Goal: Find specific page/section: Find specific page/section

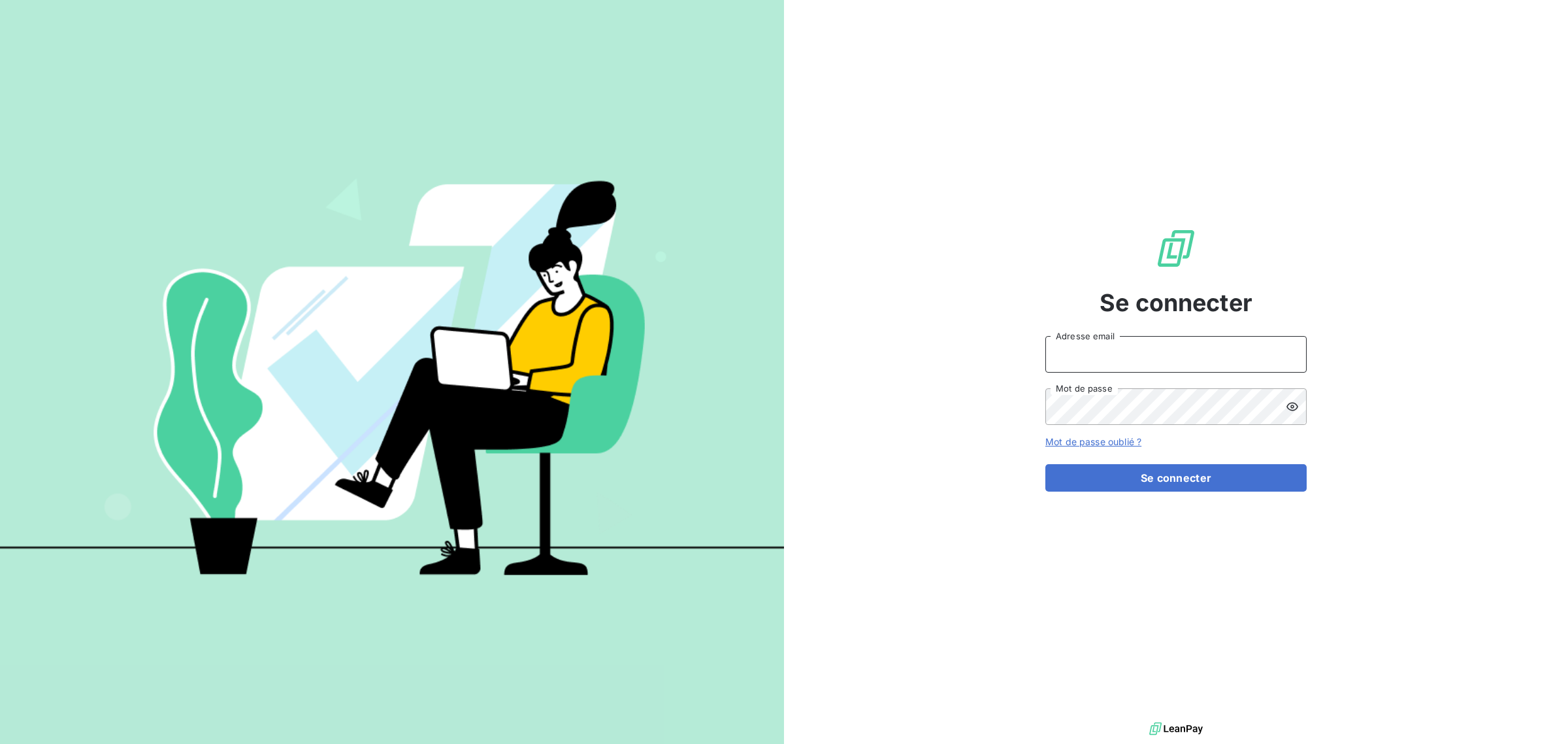
type input "[EMAIL_ADDRESS][DOMAIN_NAME]"
click at [1132, 354] on input "[EMAIL_ADDRESS][DOMAIN_NAME]" at bounding box center [1176, 354] width 261 height 37
click at [1054, 546] on div "Se connecter [EMAIL_ADDRESS][DOMAIN_NAME] Adresse email Mot de passe Mot de pas…" at bounding box center [1176, 359] width 261 height 718
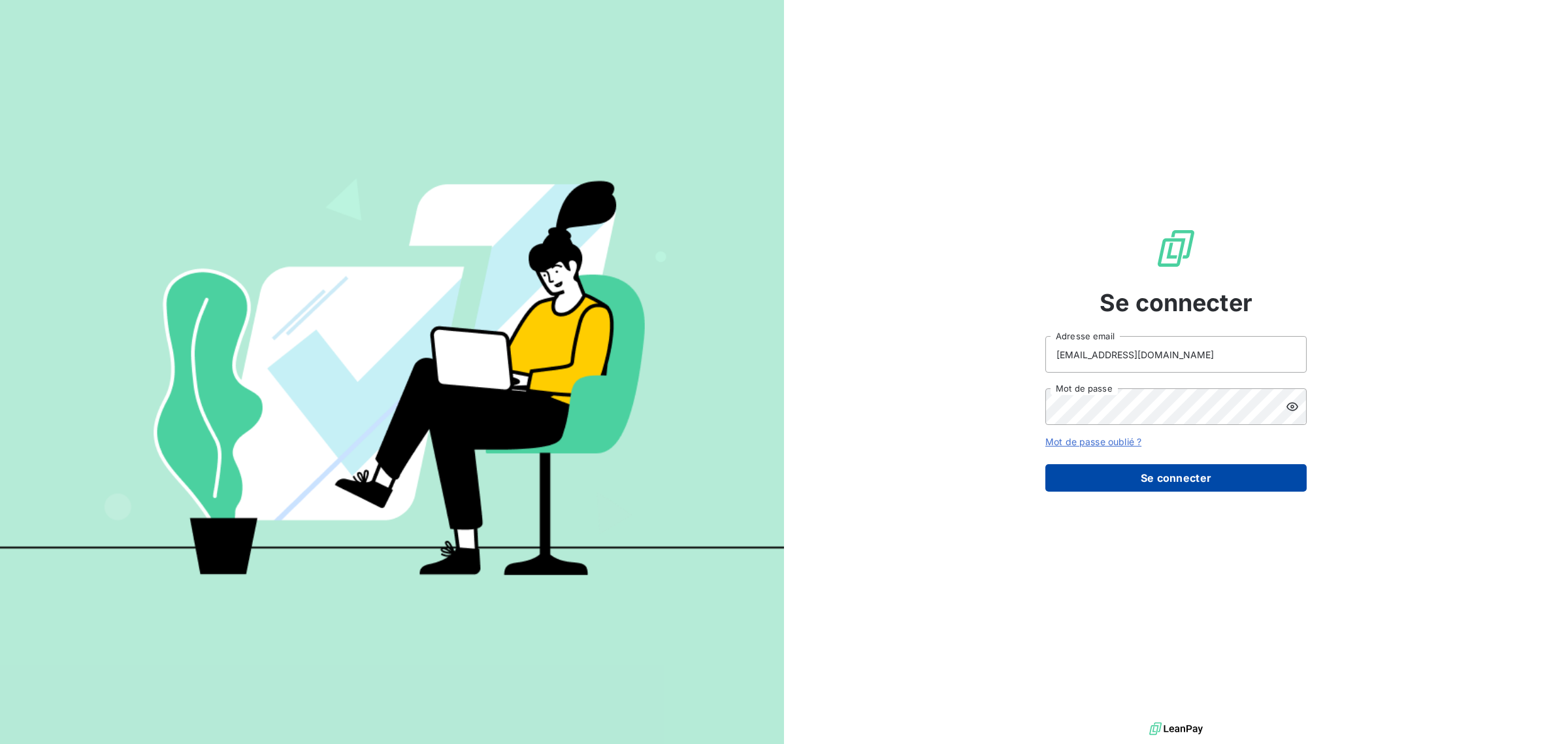
click at [1097, 466] on button "Se connecter" at bounding box center [1176, 477] width 261 height 27
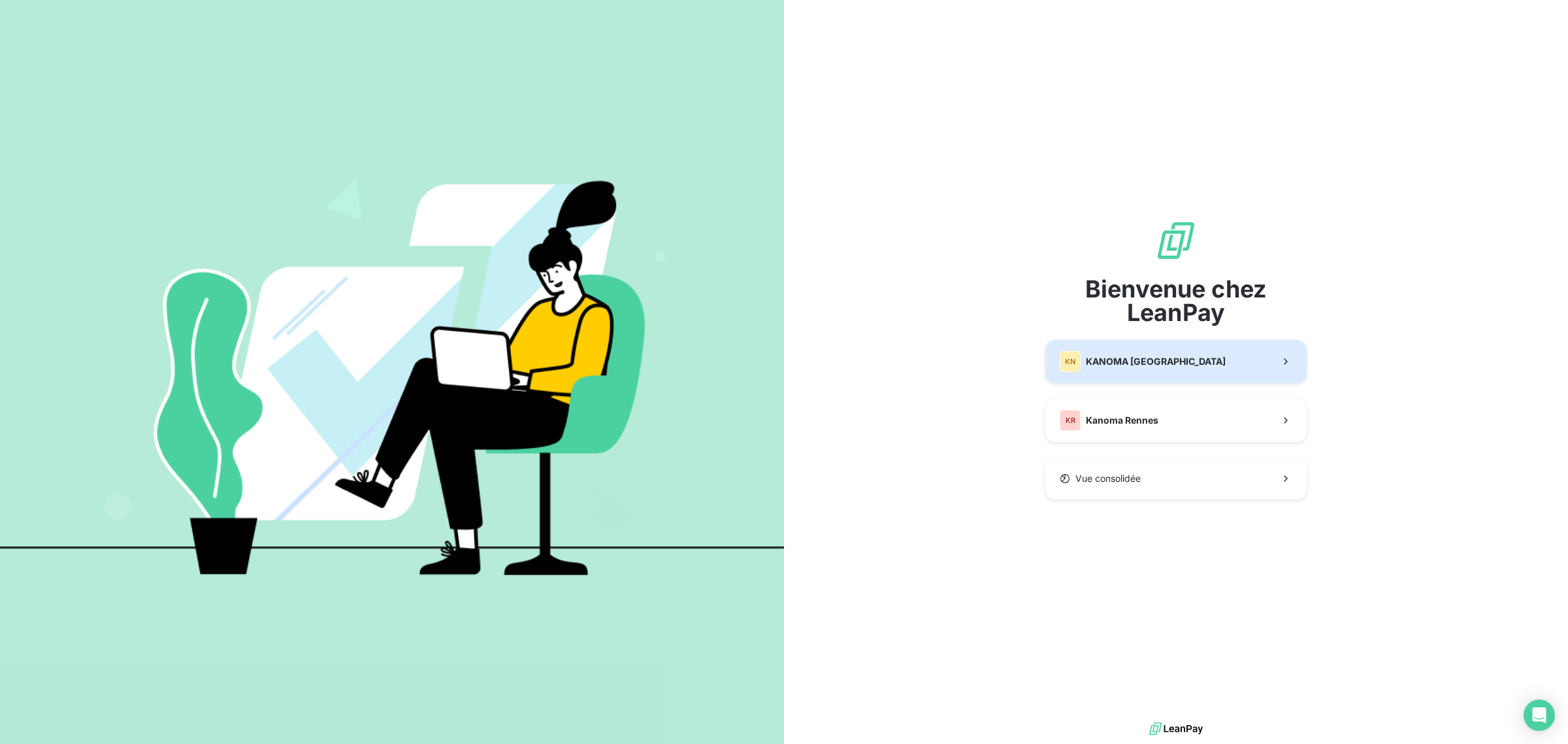
click at [1132, 360] on span "KANOMA [GEOGRAPHIC_DATA]" at bounding box center [1156, 360] width 140 height 13
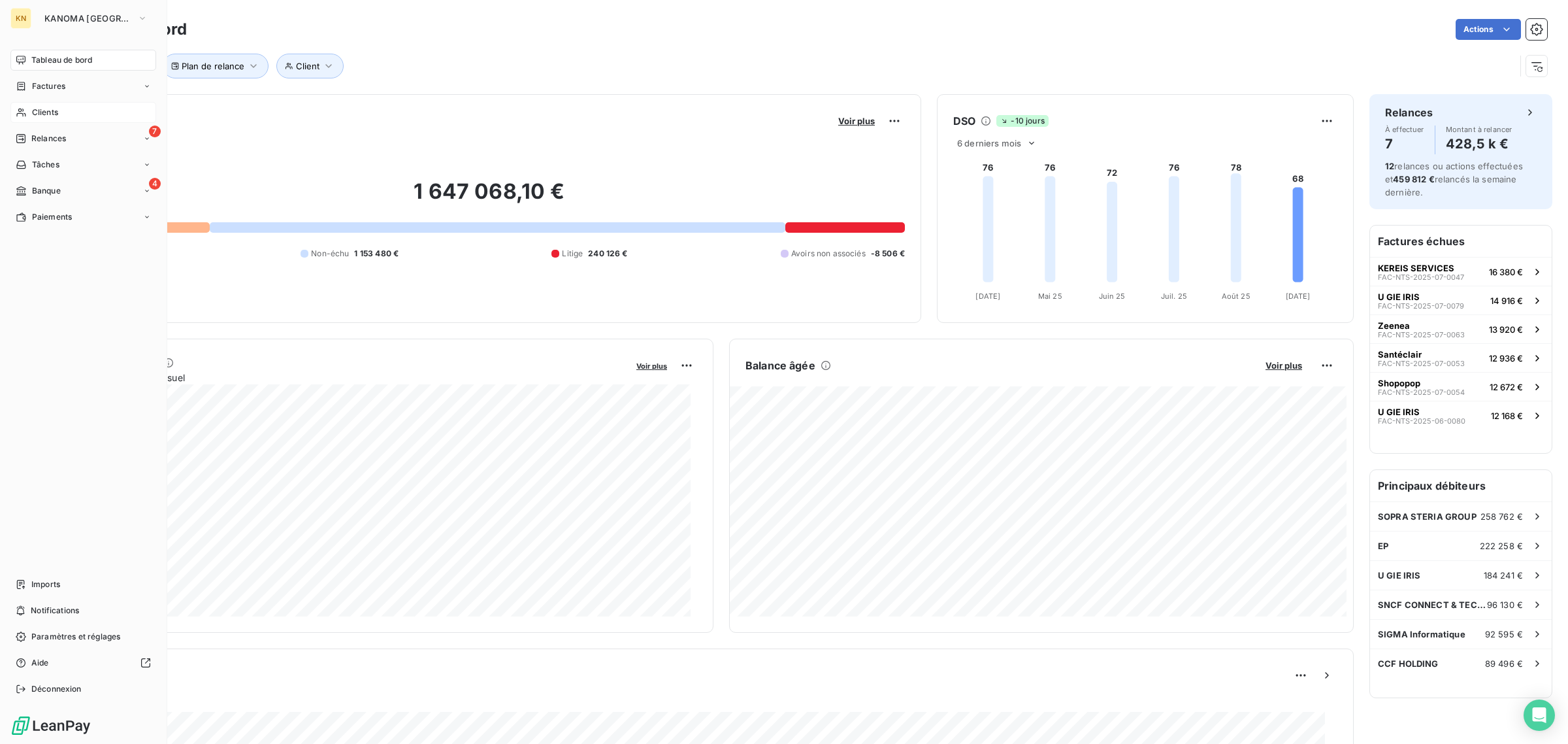
click at [57, 118] on div "Clients" at bounding box center [83, 112] width 146 height 21
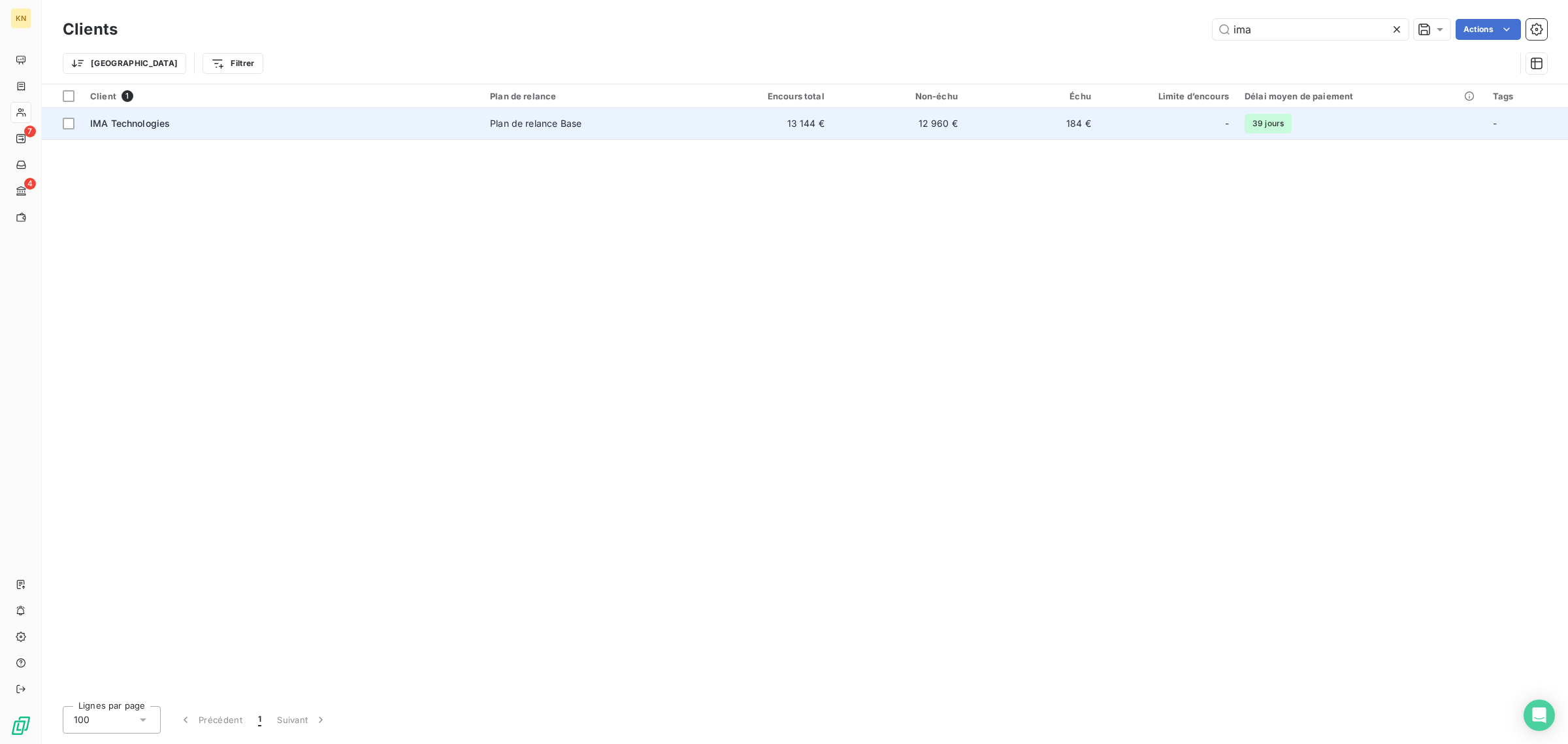
type input "ima"
click at [346, 121] on div "IMA Technologies" at bounding box center [283, 123] width 384 height 13
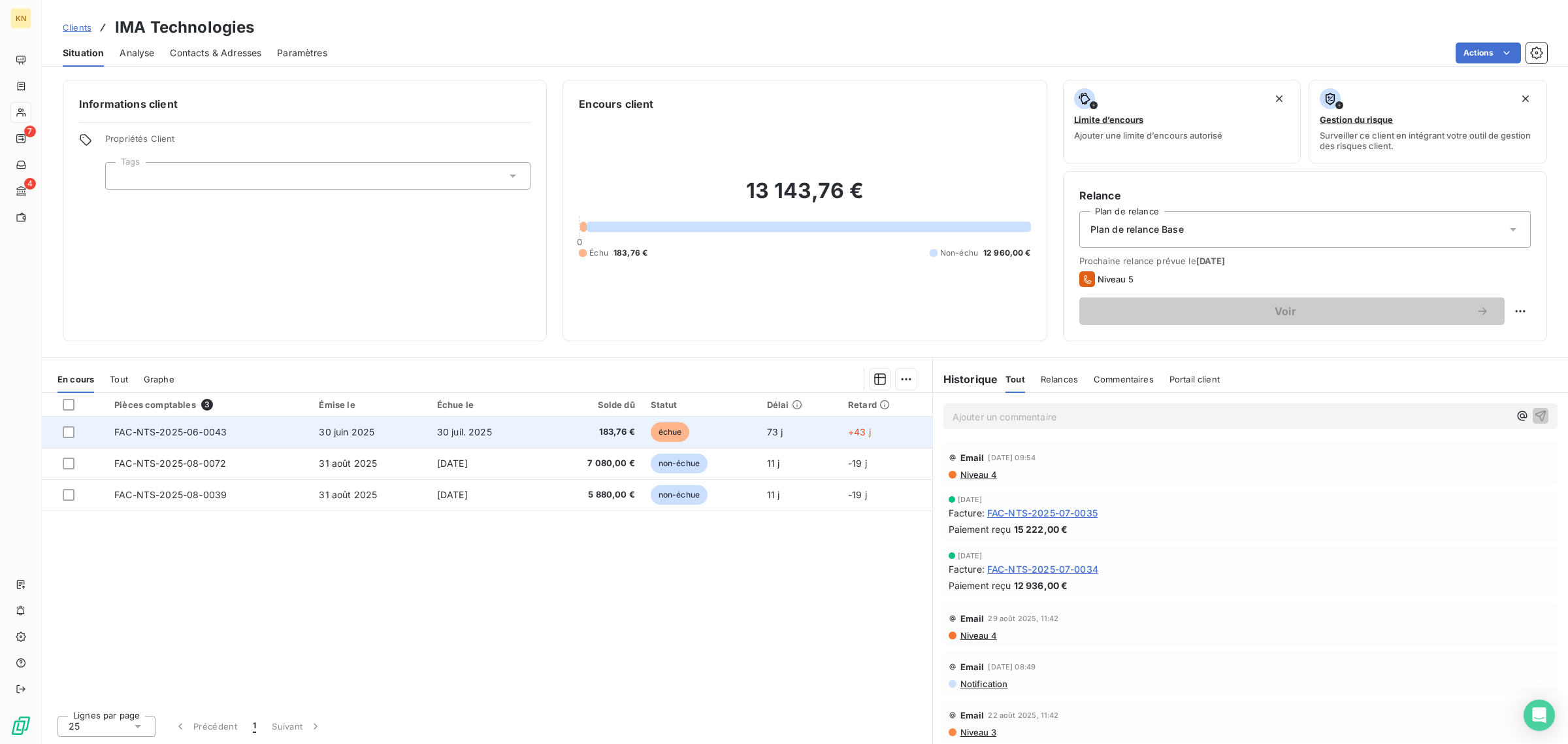
click at [368, 438] on td "30 juin 2025" at bounding box center [370, 431] width 118 height 32
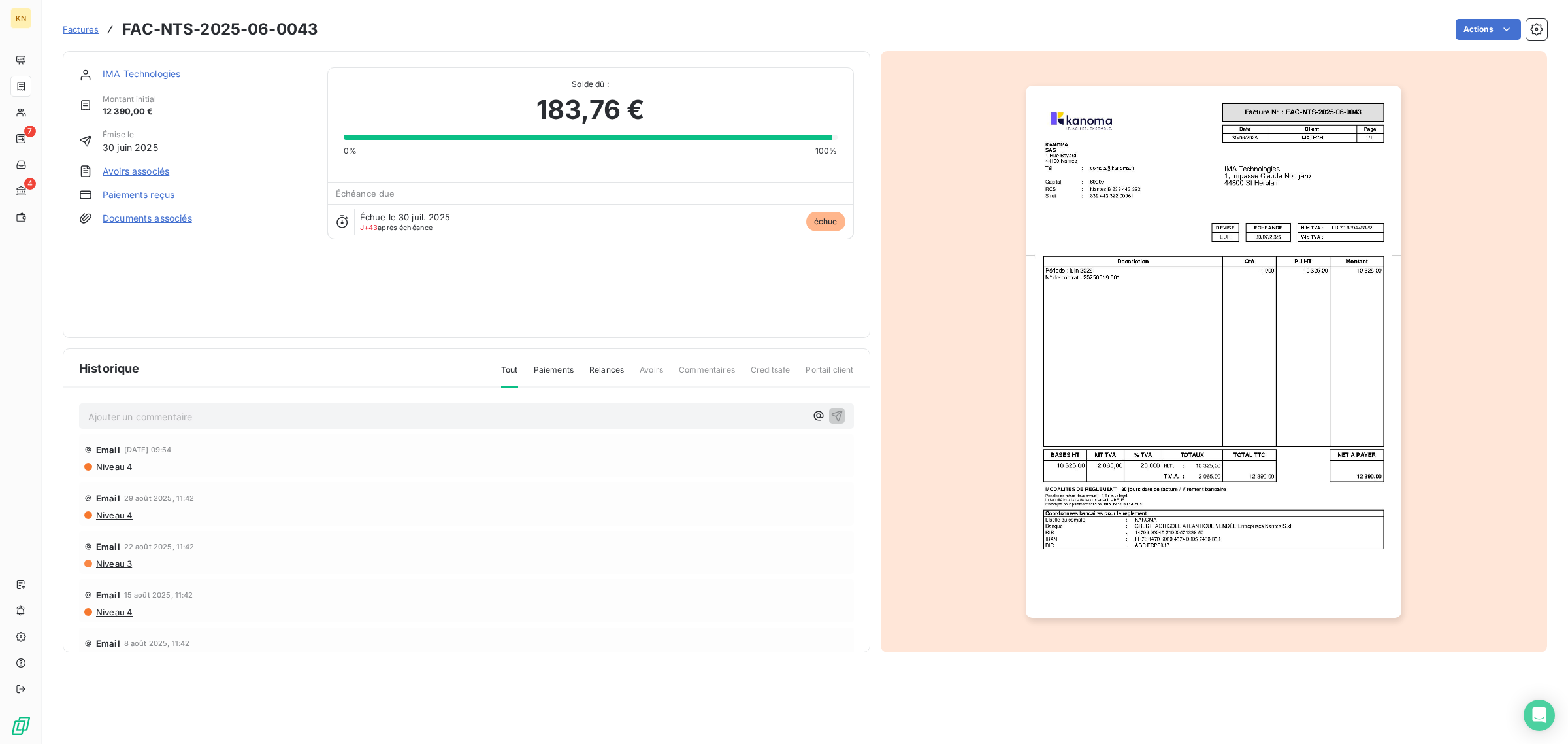
click at [1232, 378] on img "button" at bounding box center [1214, 351] width 376 height 532
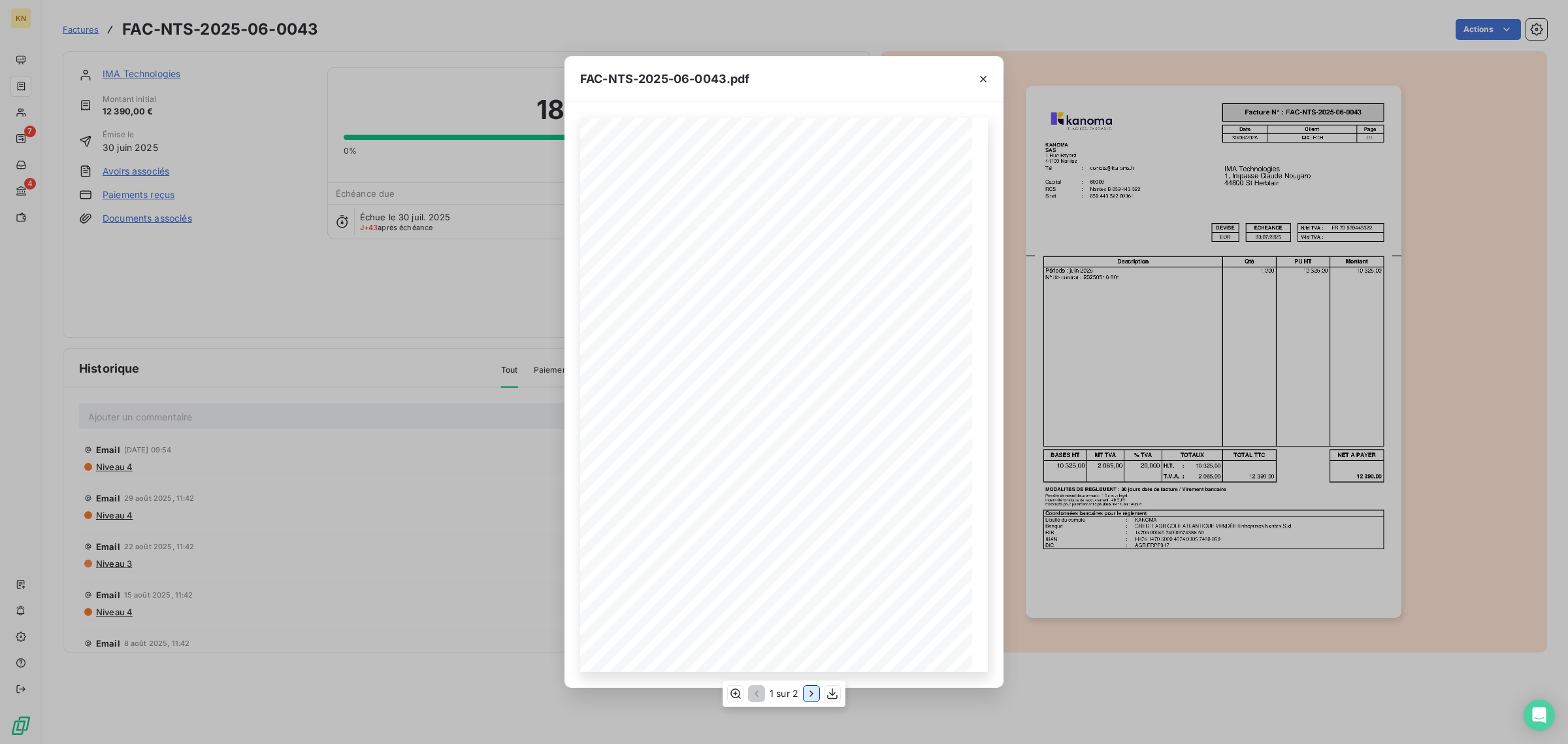
click at [811, 694] on icon "button" at bounding box center [811, 693] width 3 height 6
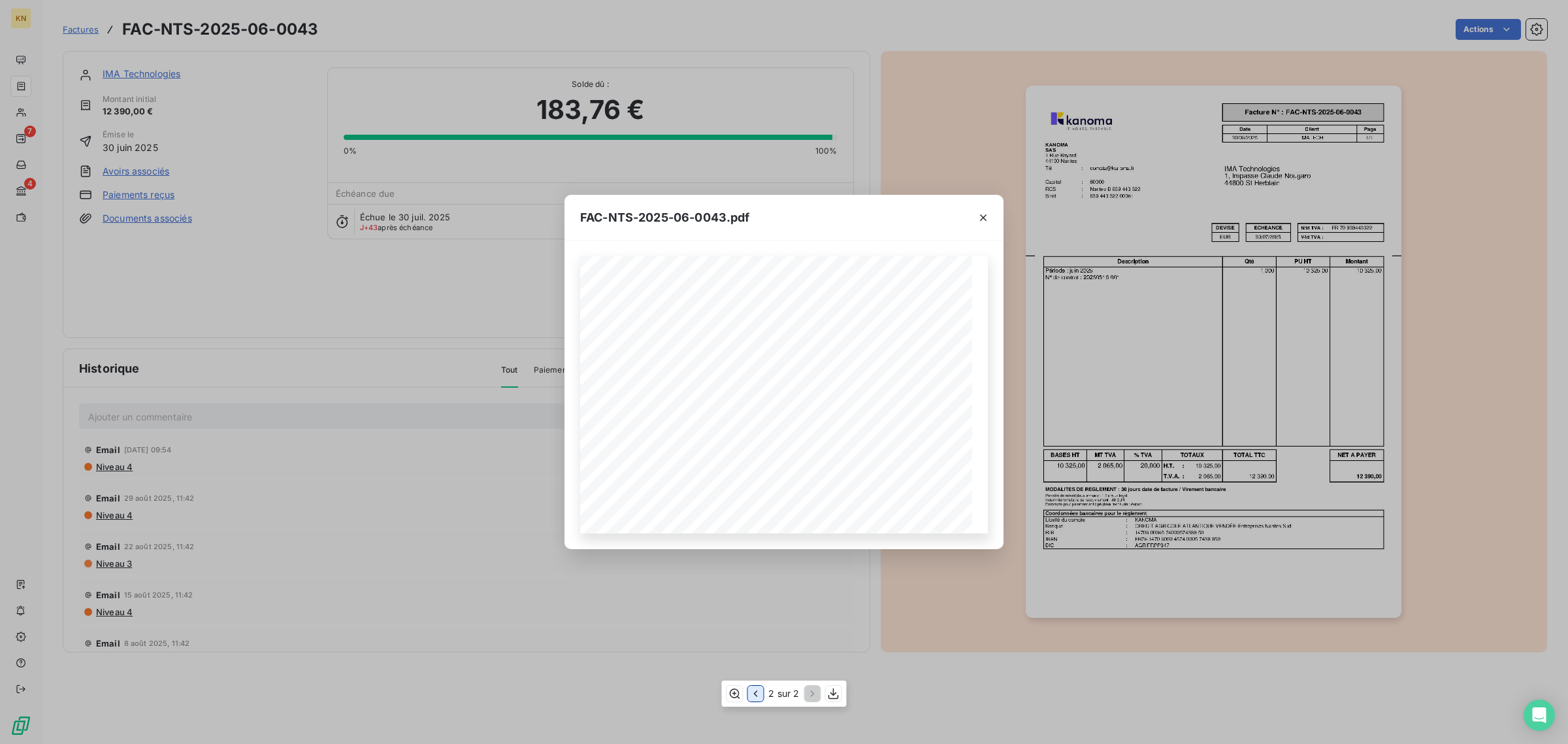
click at [755, 696] on icon "button" at bounding box center [755, 693] width 13 height 13
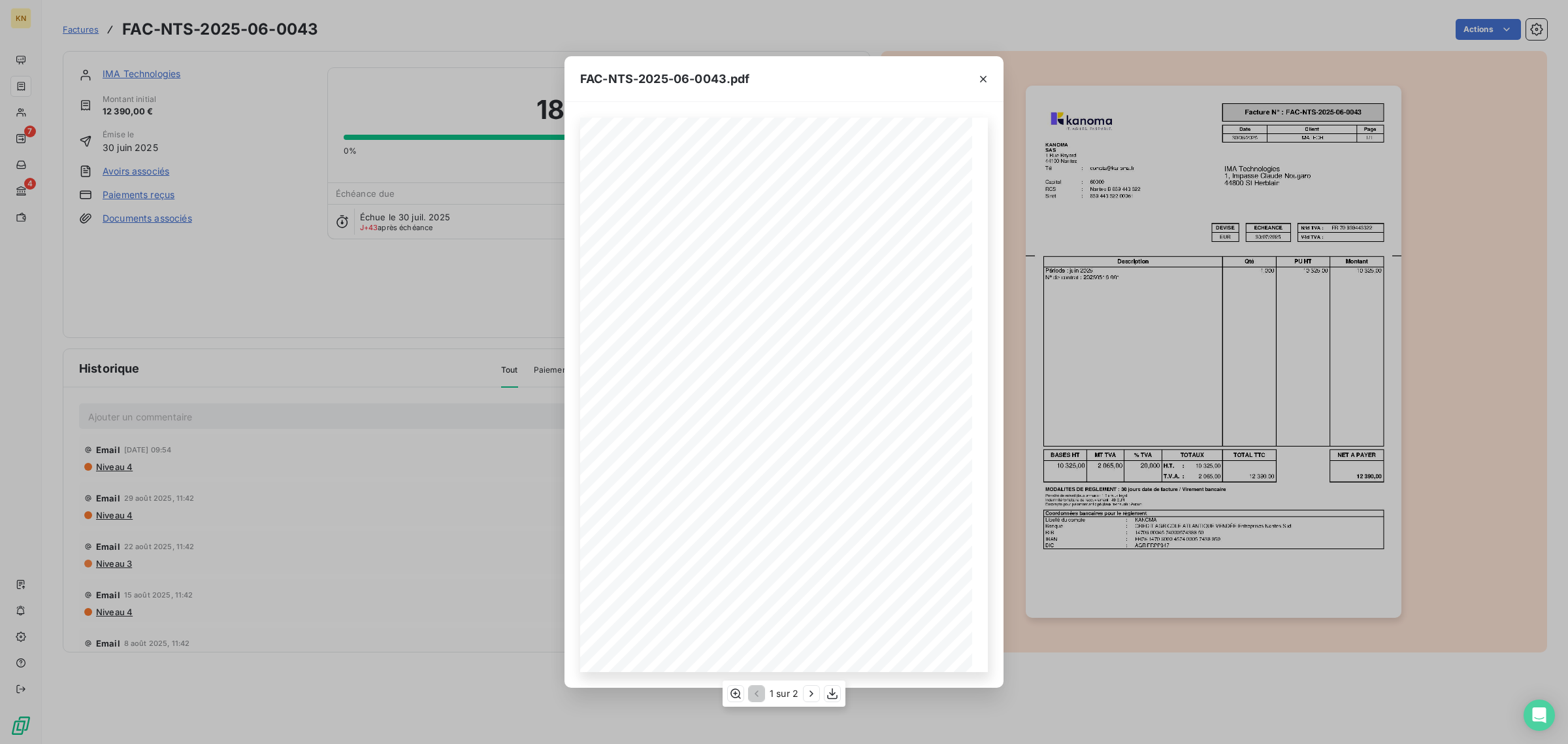
click at [802, 697] on div "1 sur 2" at bounding box center [784, 693] width 123 height 26
click at [808, 696] on icon "button" at bounding box center [810, 693] width 13 height 13
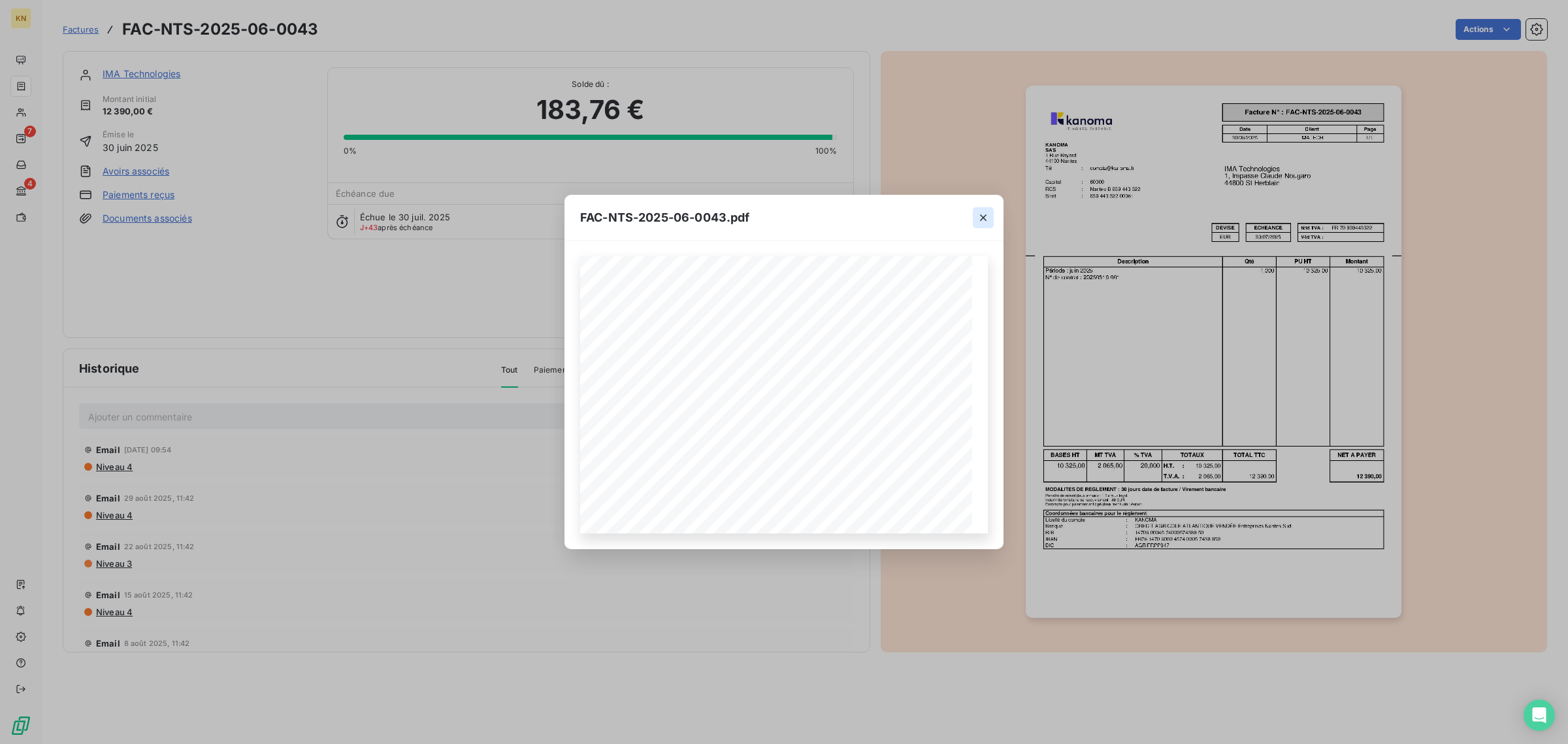
click at [990, 217] on button "button" at bounding box center [983, 217] width 20 height 21
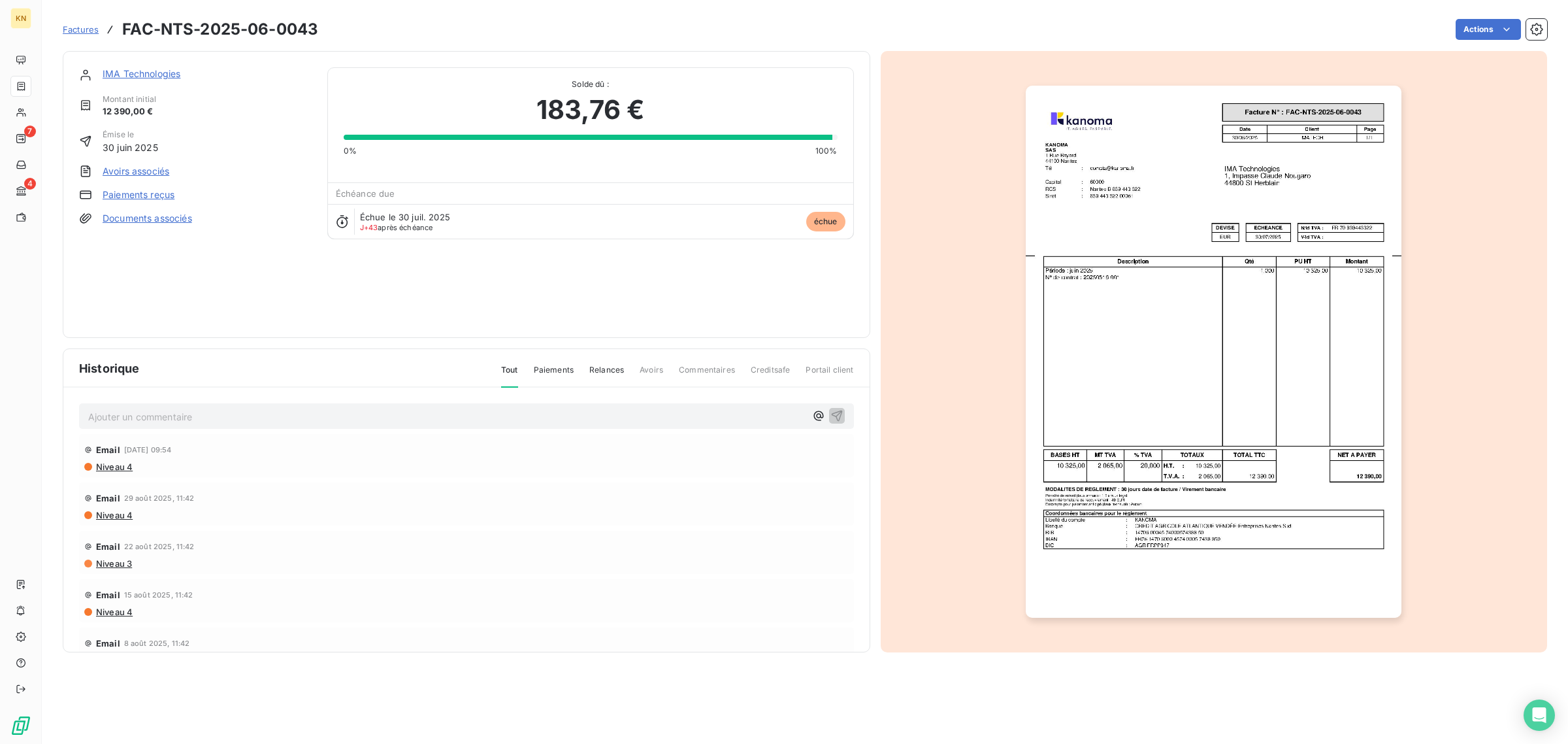
click at [1199, 249] on img "button" at bounding box center [1214, 351] width 376 height 532
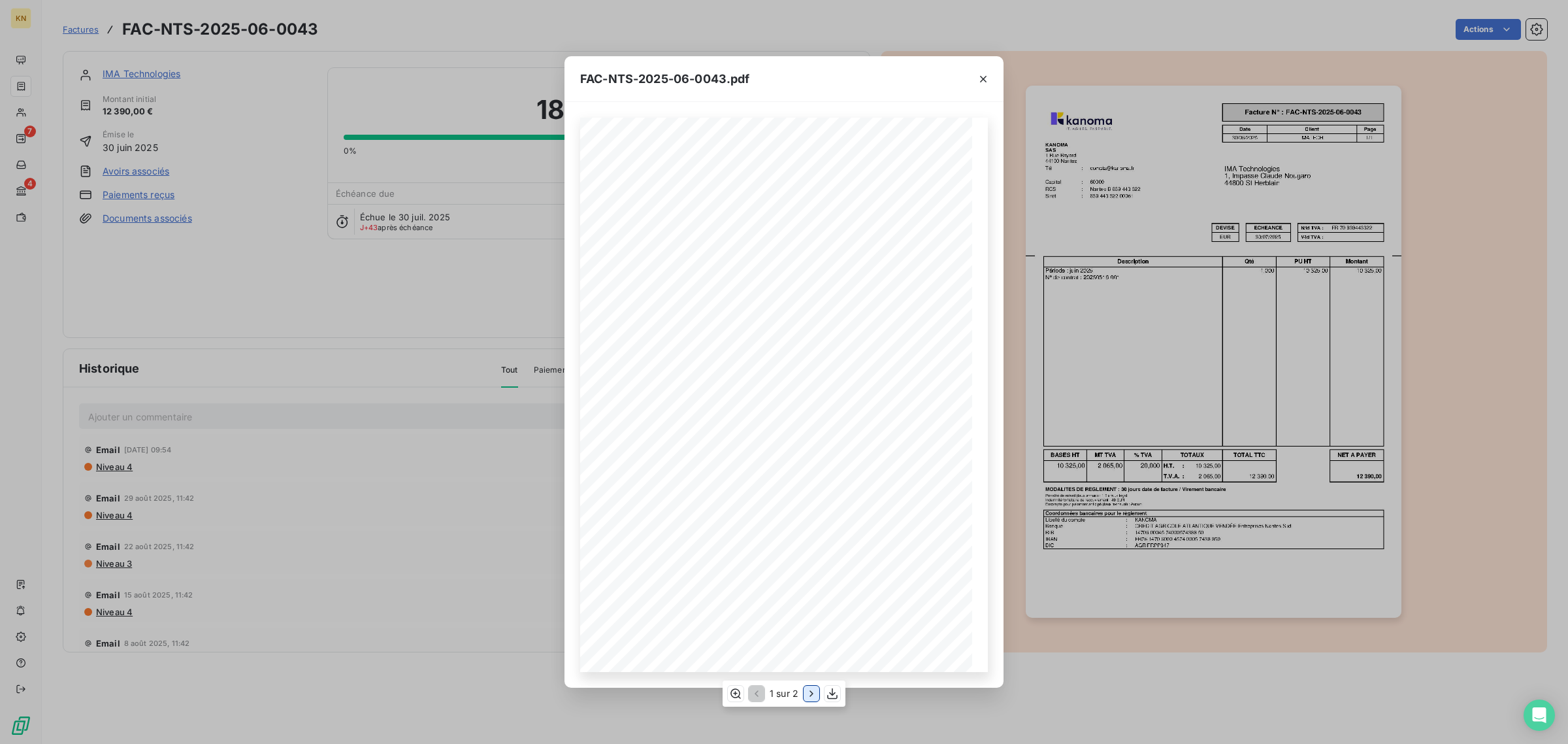
click at [810, 697] on icon "button" at bounding box center [810, 693] width 13 height 13
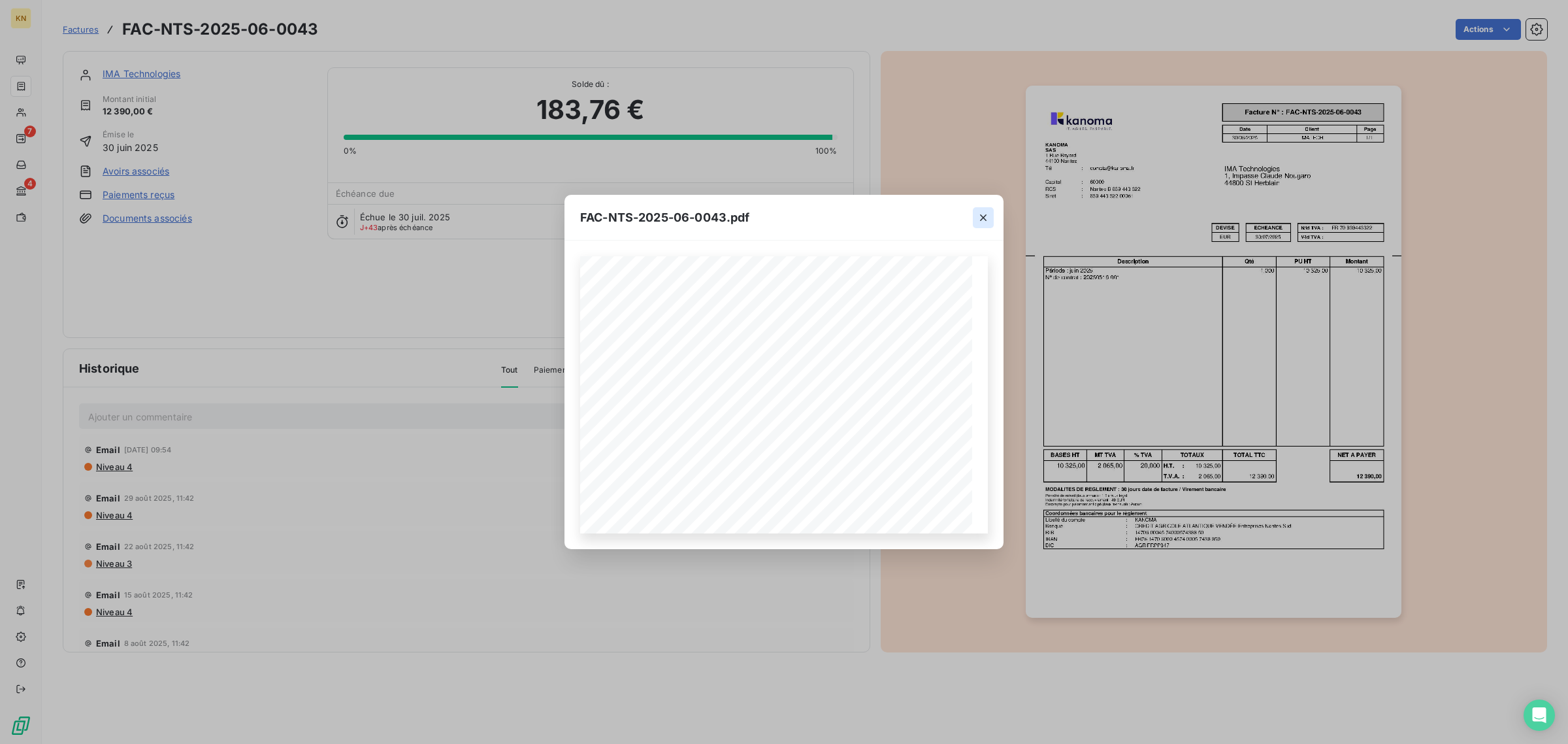
click at [980, 213] on icon "button" at bounding box center [983, 217] width 13 height 13
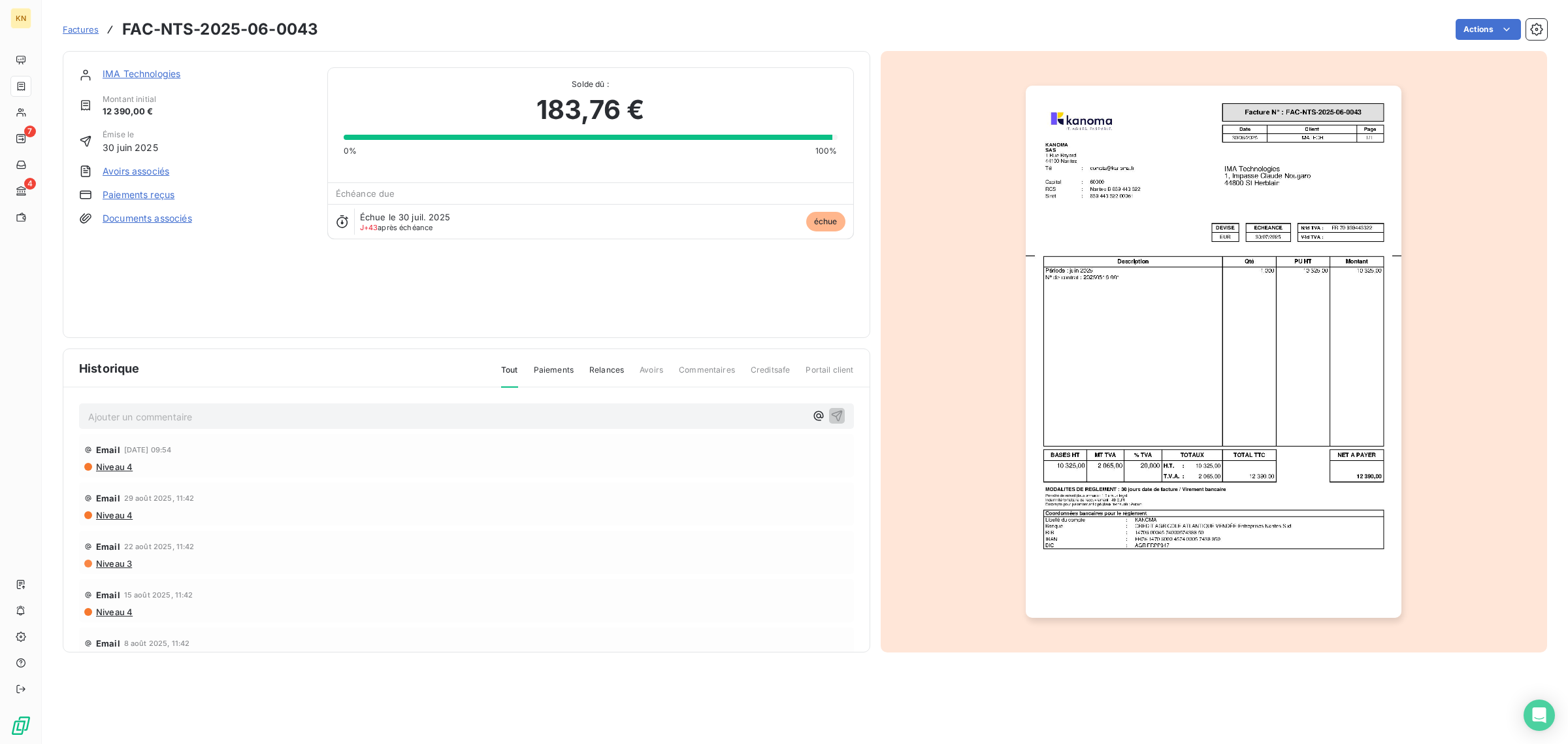
click at [144, 194] on link "Paiements reçus" at bounding box center [138, 194] width 72 height 13
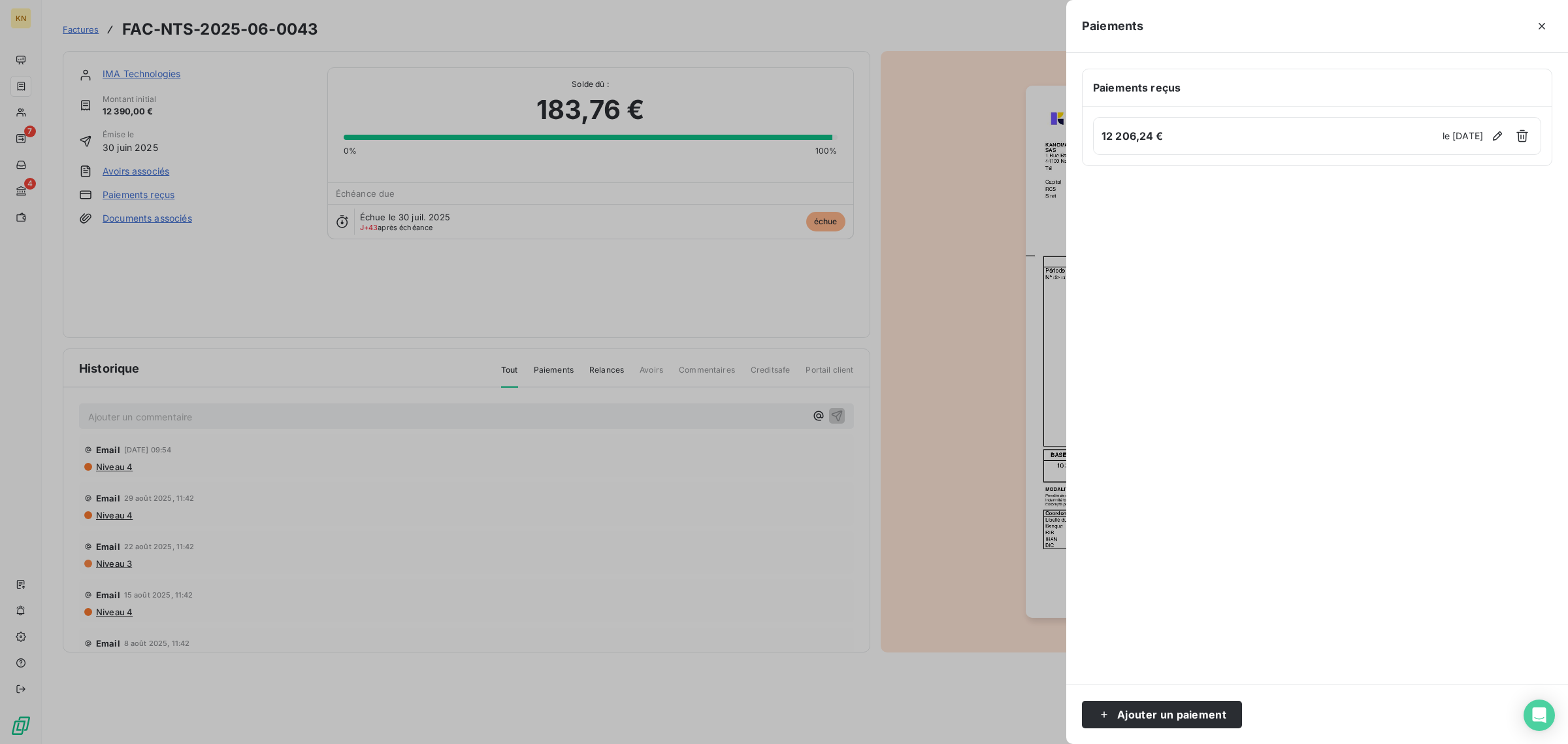
click at [128, 167] on div at bounding box center [784, 372] width 1568 height 744
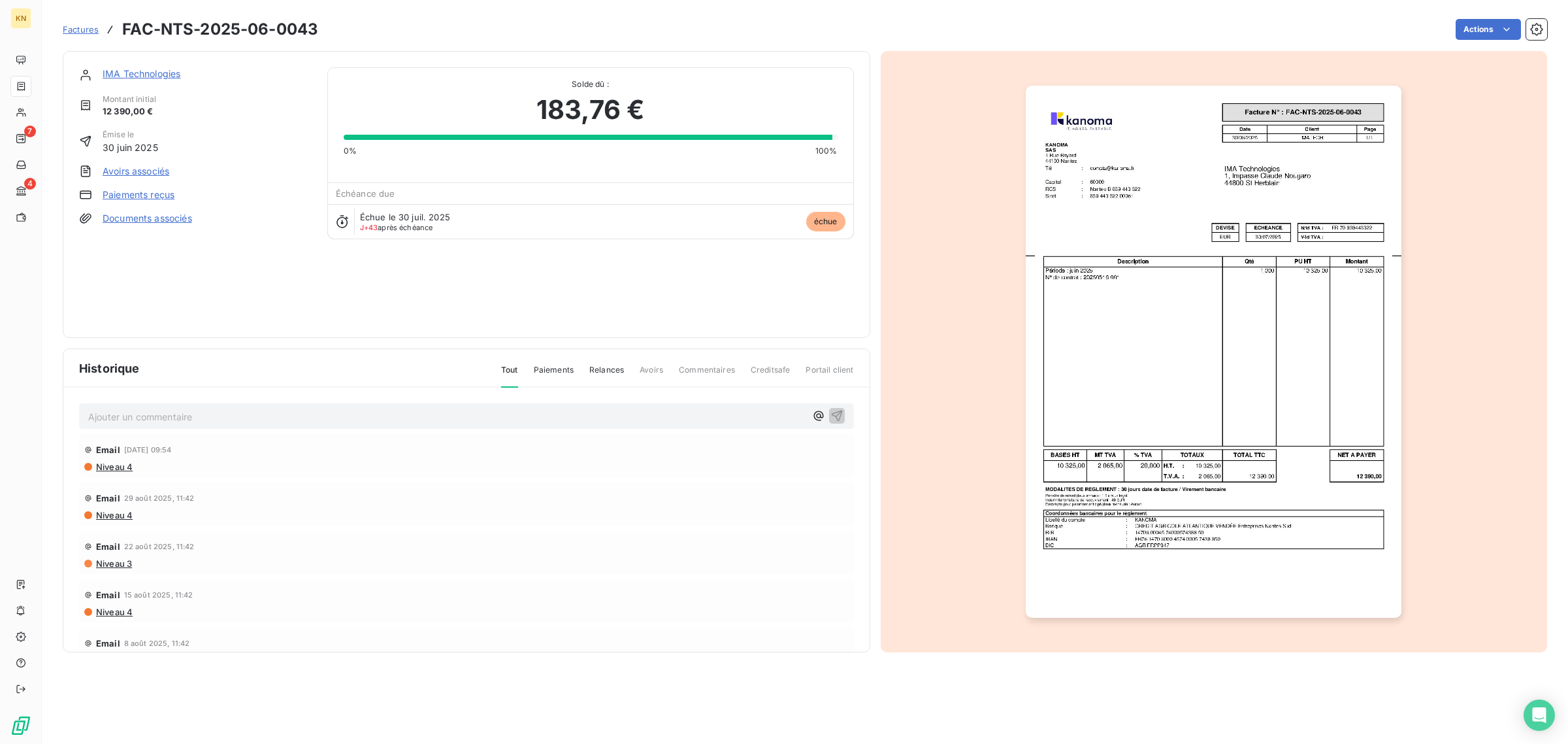
click at [132, 167] on link "Avoirs associés" at bounding box center [136, 171] width 67 height 13
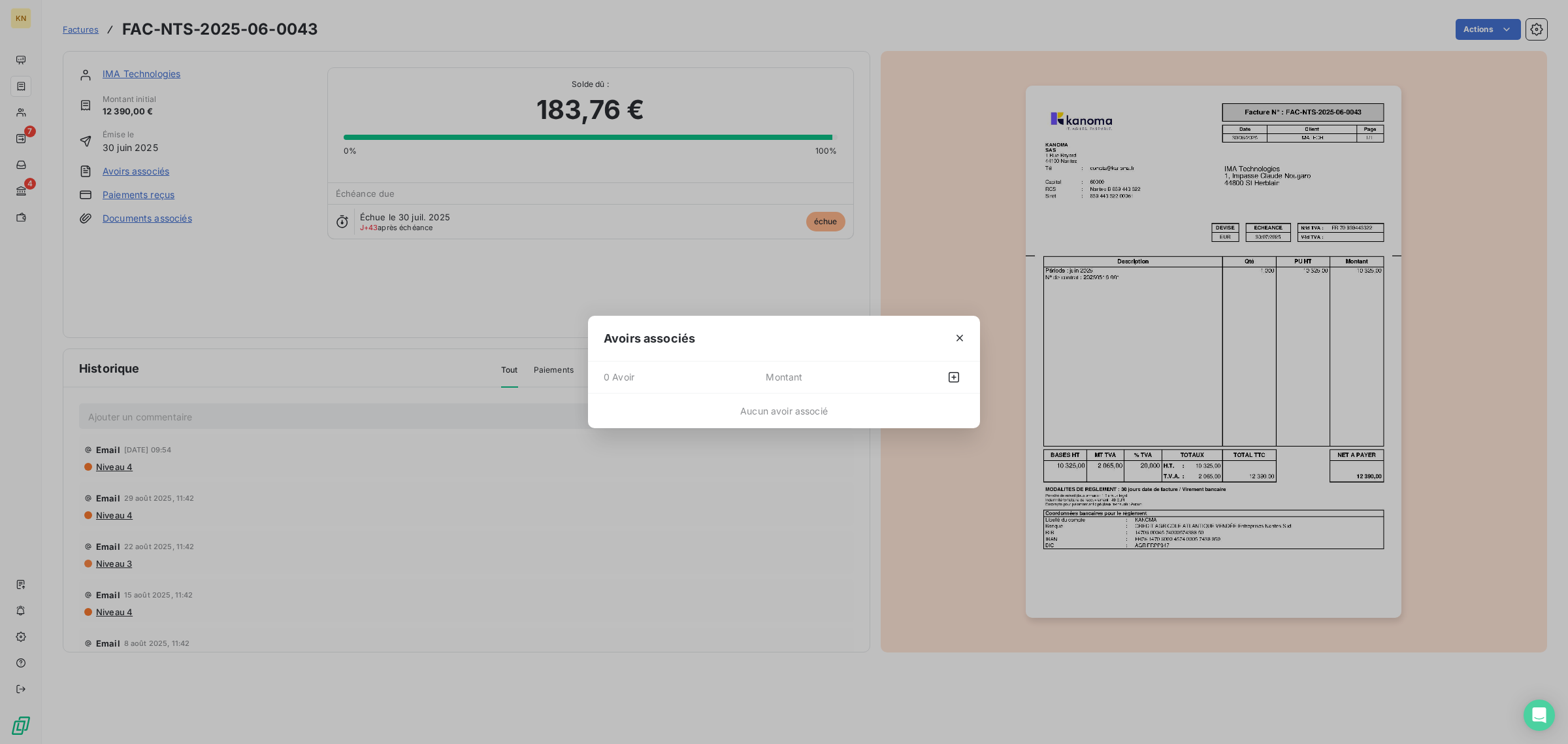
click at [155, 174] on div "Avoirs associés 0 Avoir Montant Aucun avoir associé" at bounding box center [784, 372] width 1568 height 744
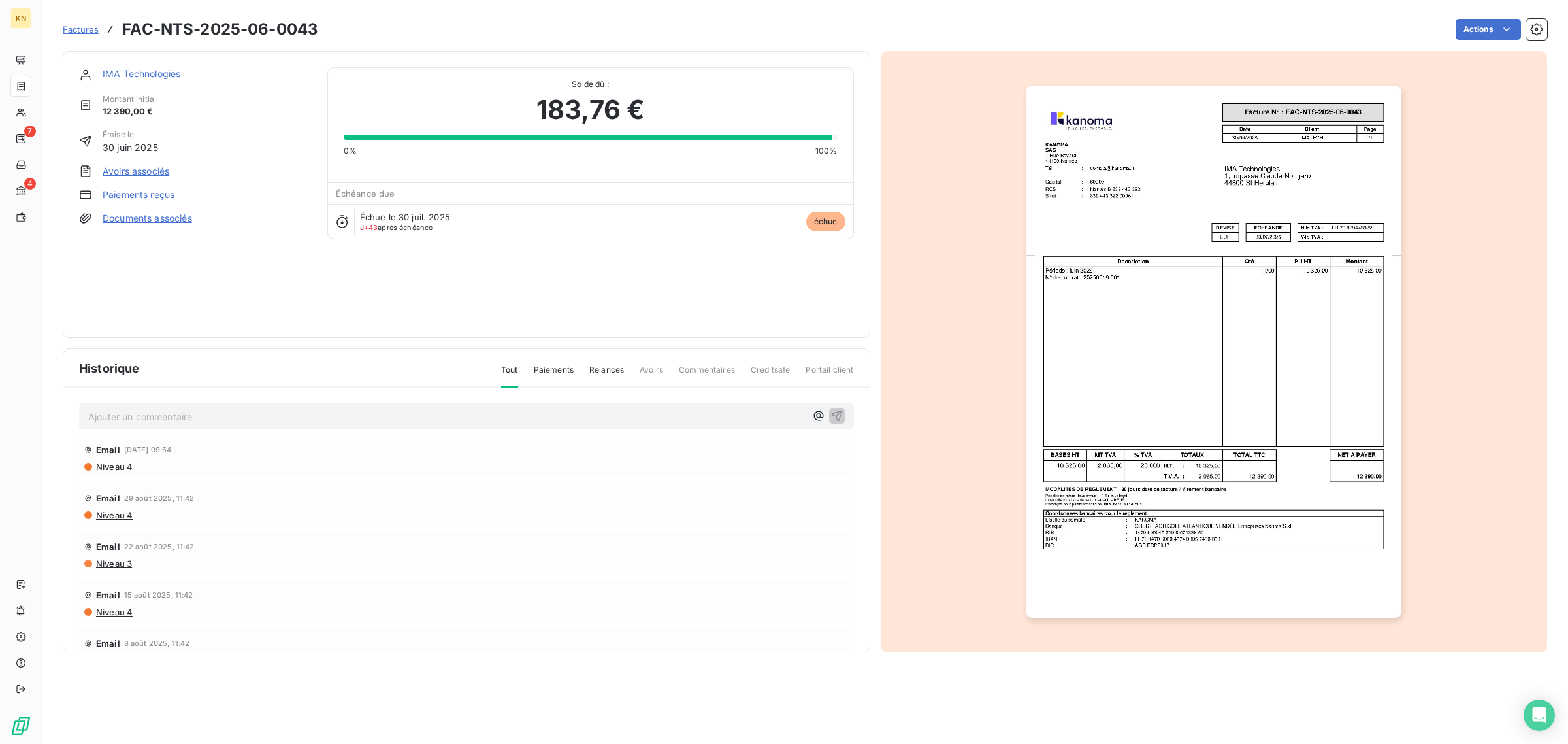
click at [135, 194] on link "Paiements reçus" at bounding box center [138, 194] width 72 height 13
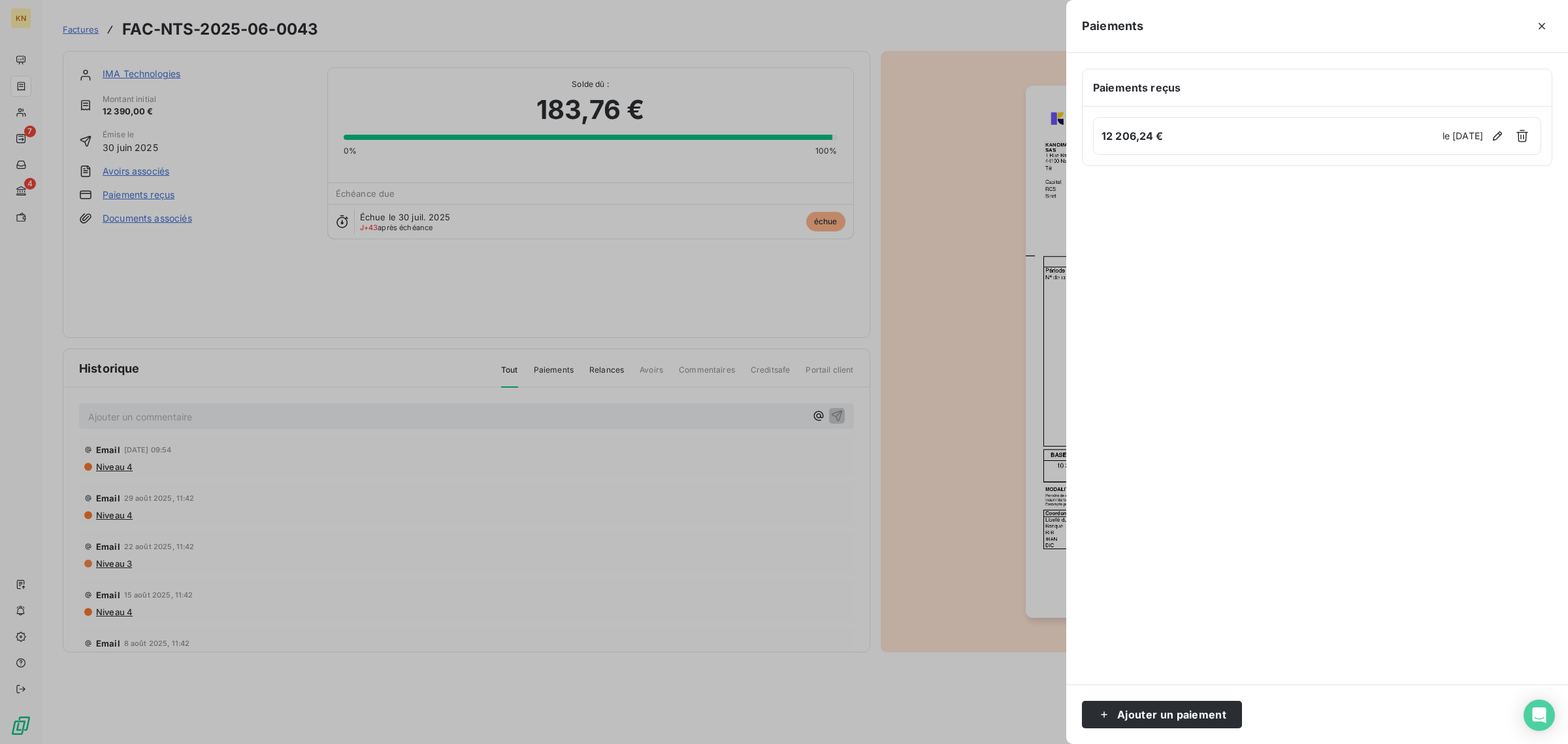
click at [1541, 30] on icon "button" at bounding box center [1542, 26] width 13 height 13
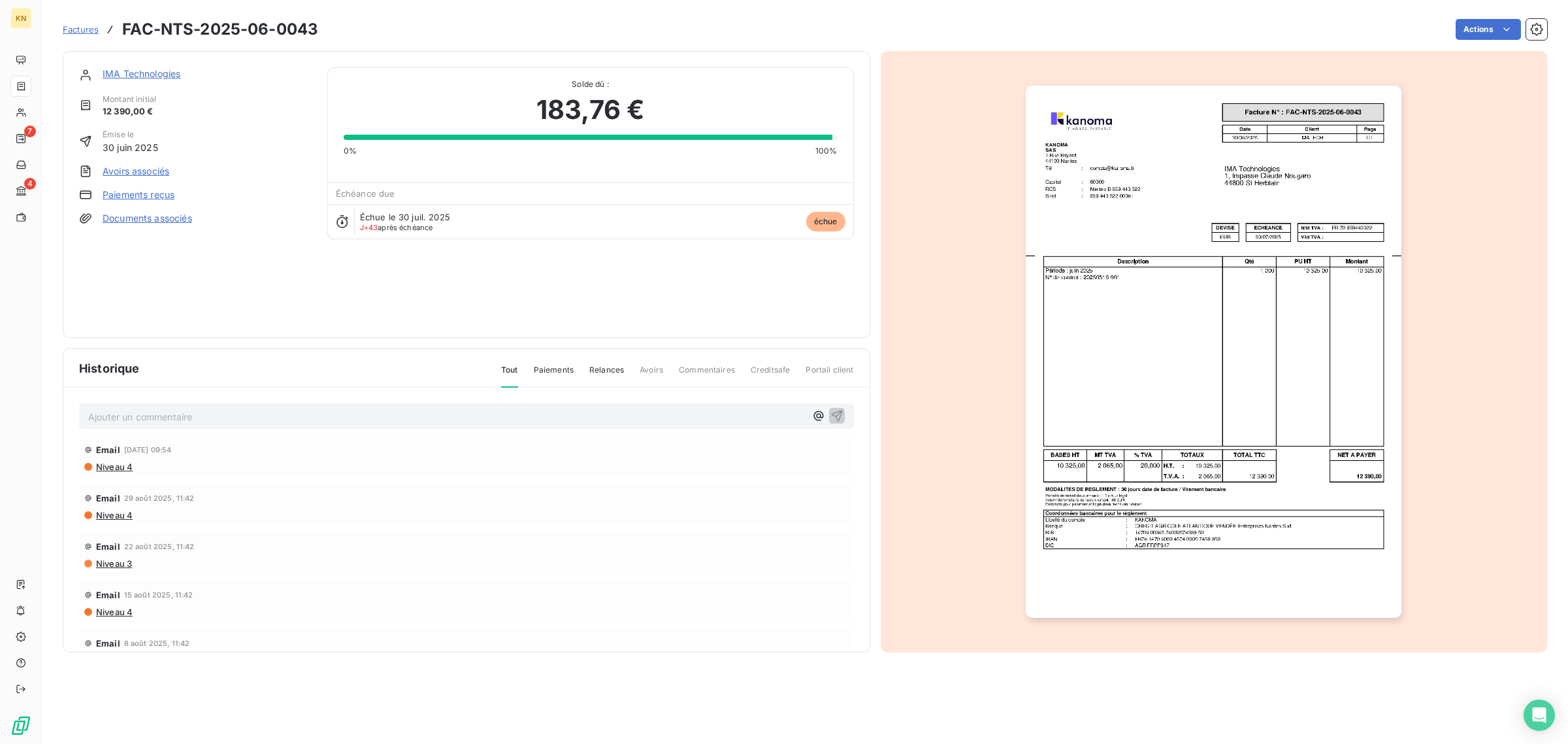
click at [129, 77] on link "IMA Technologies" at bounding box center [141, 73] width 78 height 11
